Goal: Task Accomplishment & Management: Manage account settings

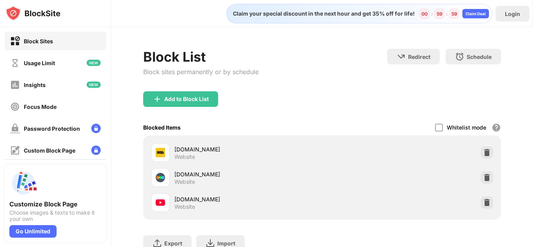
click at [483, 202] on img at bounding box center [487, 202] width 8 height 8
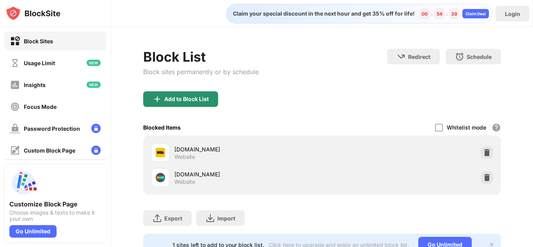
click at [184, 98] on div "Add to Block List" at bounding box center [186, 99] width 44 height 6
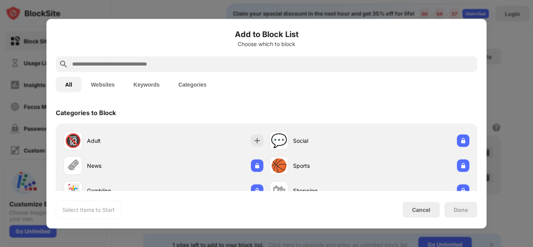
click at [257, 67] on input "text" at bounding box center [272, 63] width 402 height 9
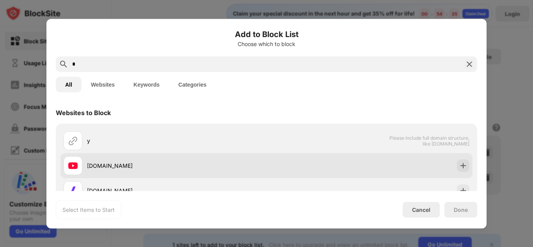
type input "*"
click at [325, 165] on div "[DOMAIN_NAME]" at bounding box center [266, 165] width 412 height 25
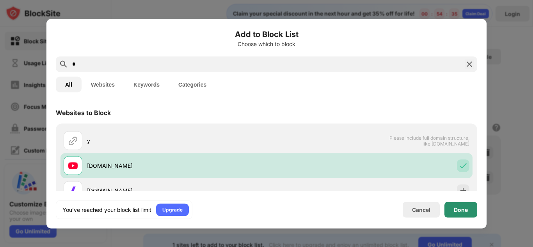
click at [459, 209] on div "Done" at bounding box center [460, 209] width 14 height 6
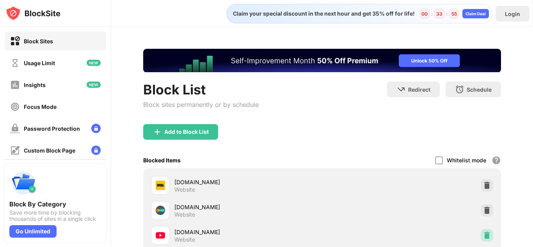
click at [483, 238] on img at bounding box center [487, 235] width 8 height 8
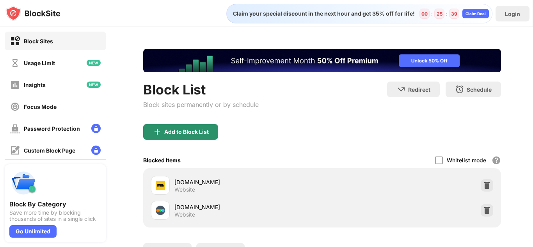
click at [200, 136] on div "Add to Block List" at bounding box center [180, 132] width 75 height 16
